Goal: Check status: Check status

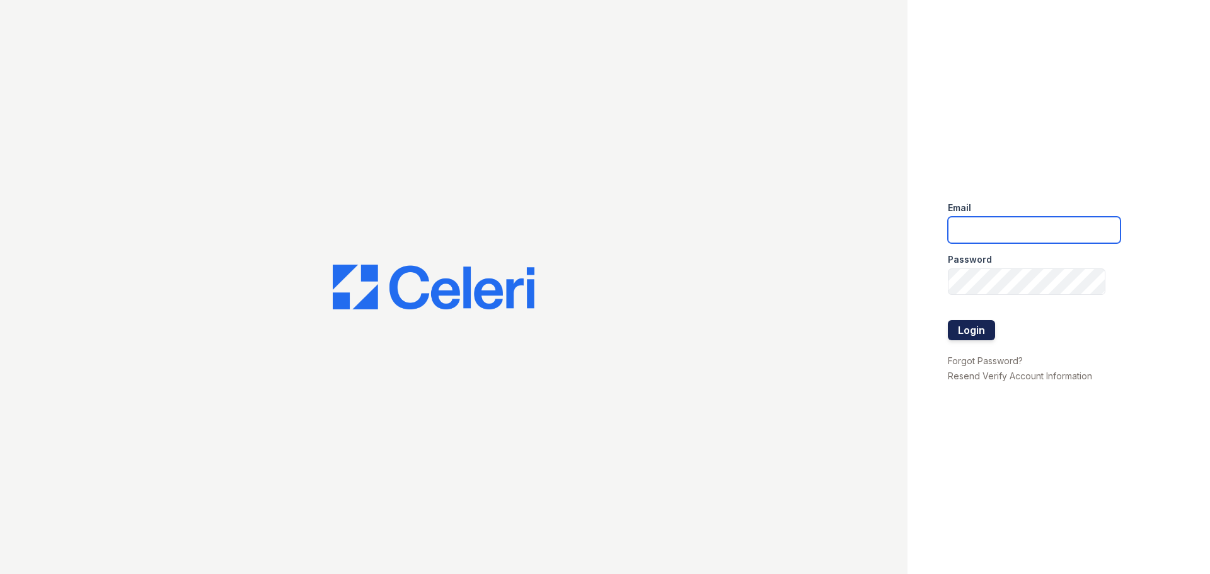
type input "[EMAIL_ADDRESS][DOMAIN_NAME]"
click at [974, 339] on button "Login" at bounding box center [971, 330] width 47 height 20
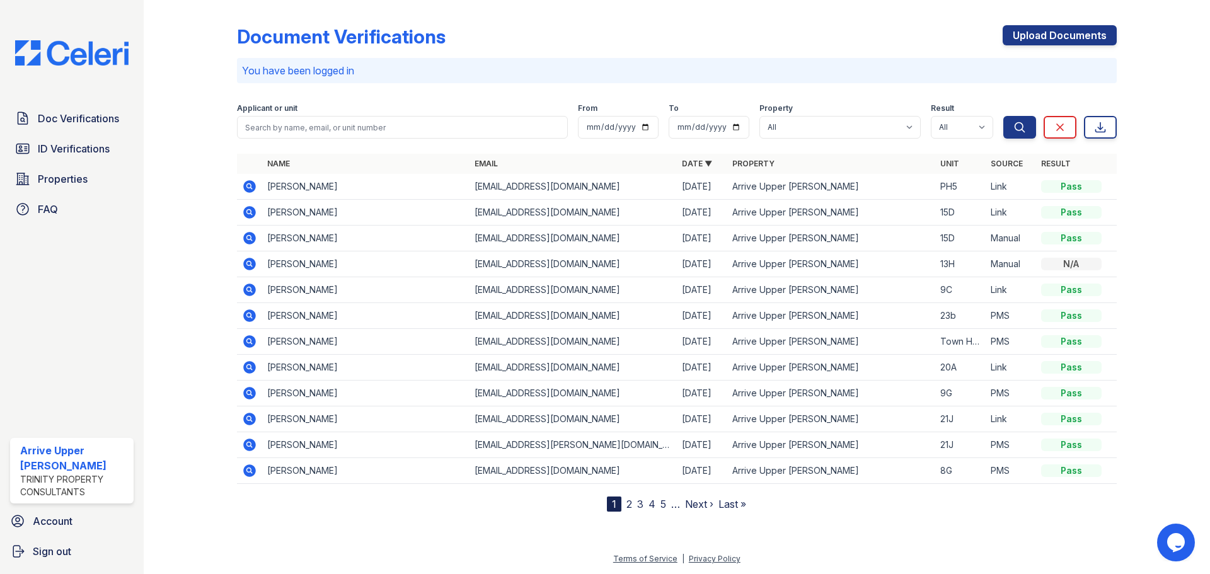
click at [248, 193] on icon at bounding box center [249, 186] width 15 height 15
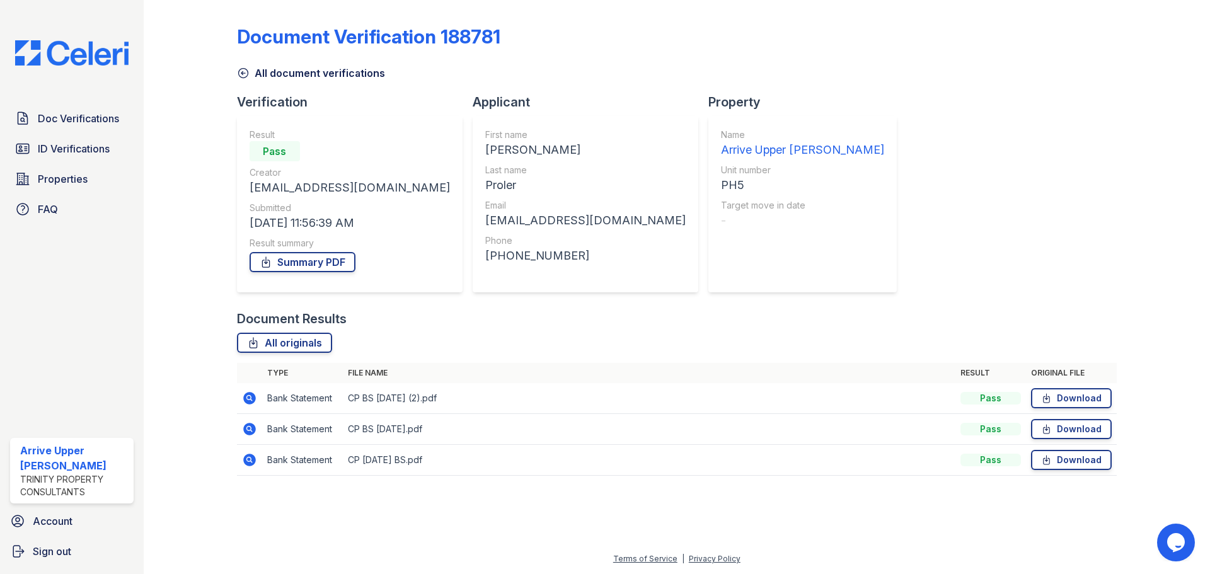
click at [248, 398] on icon at bounding box center [248, 397] width 3 height 3
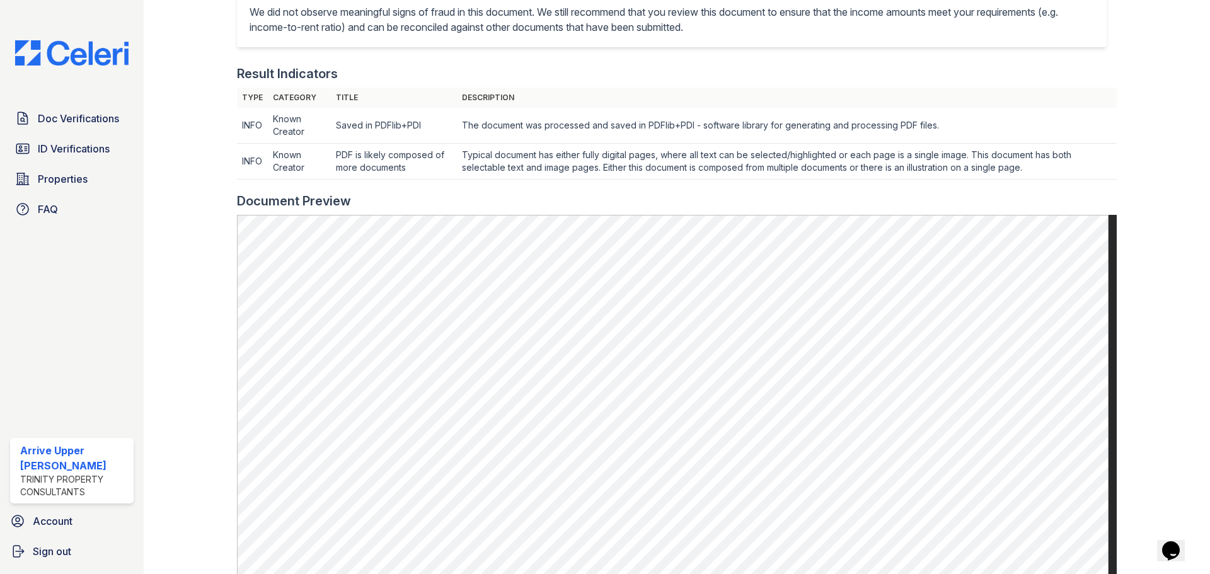
scroll to position [441, 0]
